Goal: Find specific page/section: Find specific page/section

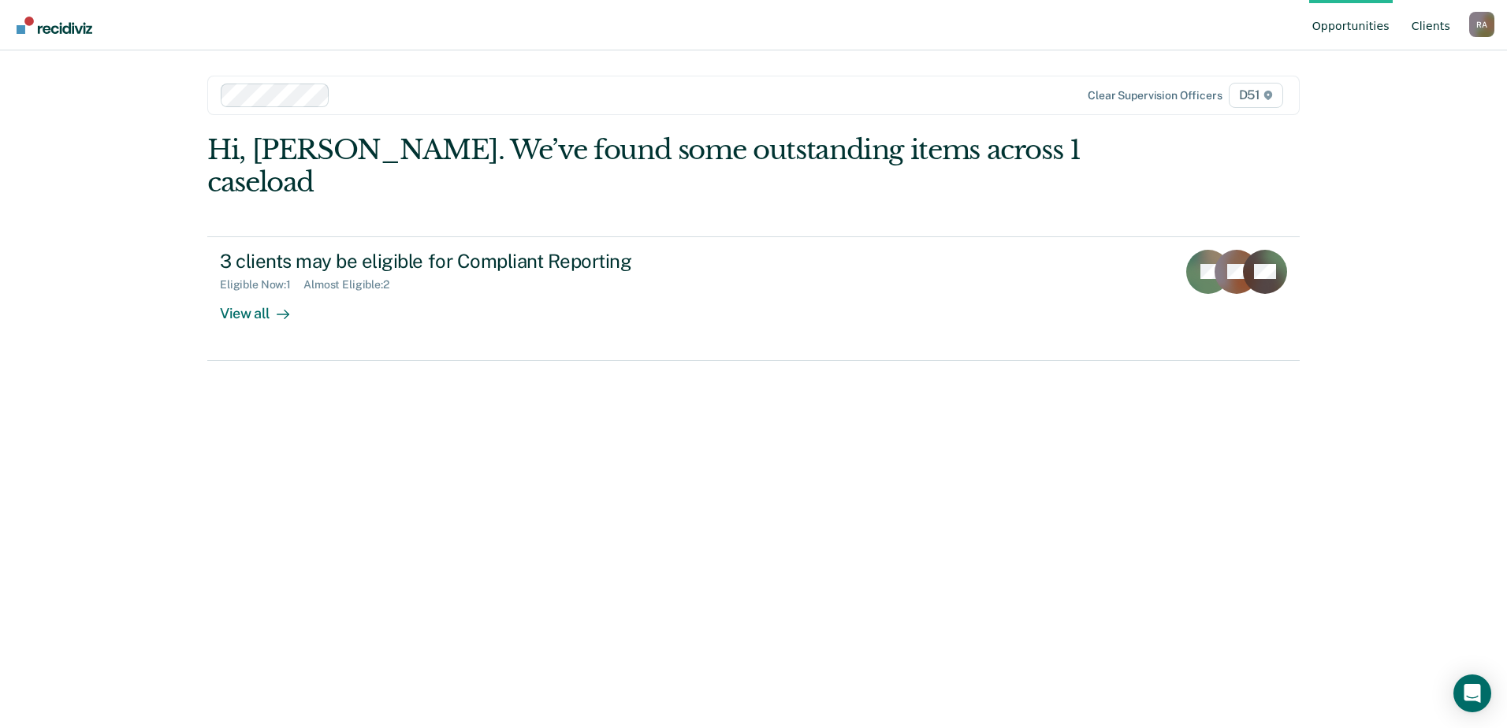
click at [1436, 20] on link "Client s" at bounding box center [1430, 25] width 45 height 50
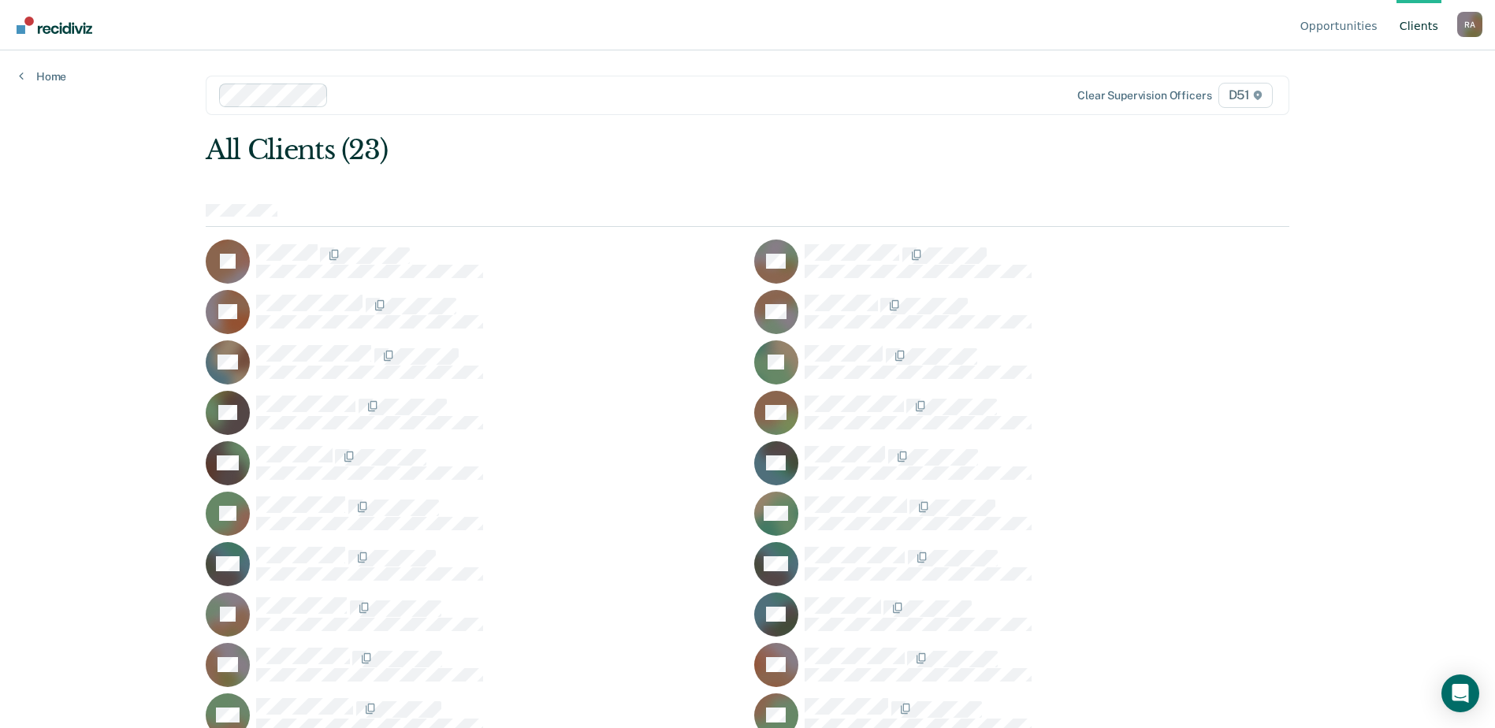
scroll to position [108, 0]
